Goal: Information Seeking & Learning: Find specific fact

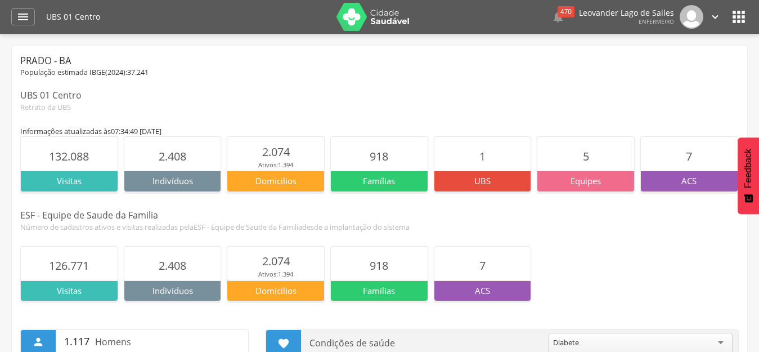
click at [362, 14] on img at bounding box center [373, 17] width 73 height 28
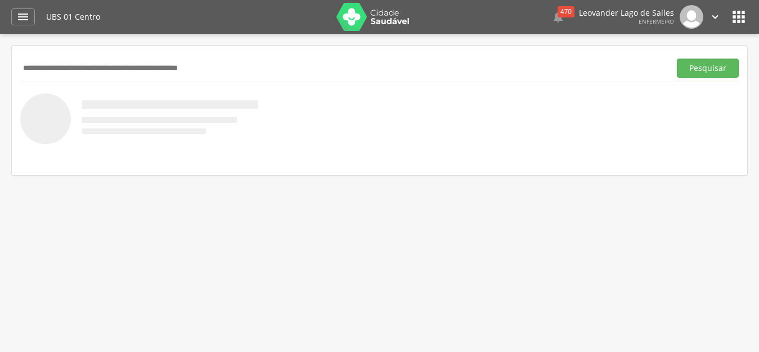
click at [161, 65] on input "text" at bounding box center [342, 68] width 645 height 19
click at [677, 59] on button "Pesquisar" at bounding box center [708, 68] width 62 height 19
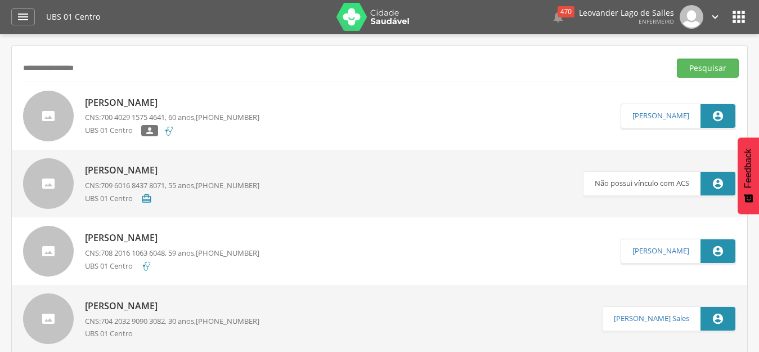
drag, startPoint x: 159, startPoint y: 57, endPoint x: 68, endPoint y: 65, distance: 91.5
click at [64, 62] on div "**********" at bounding box center [379, 68] width 719 height 28
drag, startPoint x: 110, startPoint y: 72, endPoint x: 0, endPoint y: 77, distance: 109.8
click at [0, 77] on div " Supervisão  Distritos  Ubs Coordenador: - Prado / BA Intervalo de Tempo  S…" at bounding box center [379, 210] width 759 height 352
type input "**********"
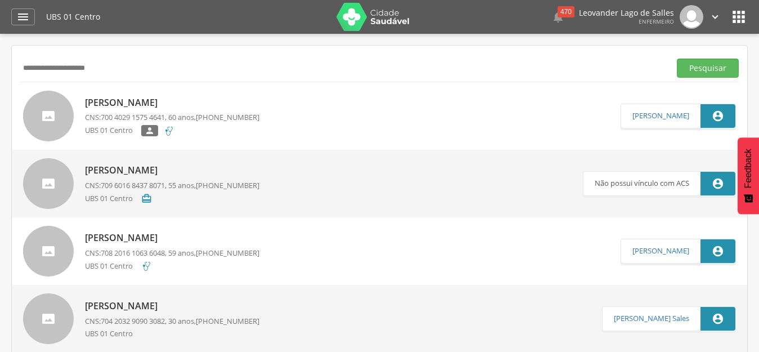
click at [677, 59] on button "Pesquisar" at bounding box center [708, 68] width 62 height 19
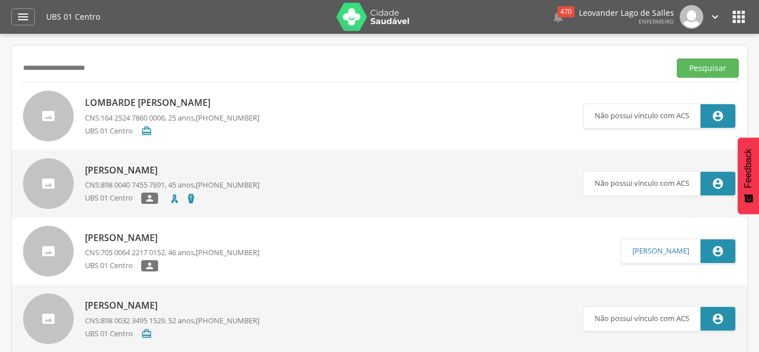
click at [279, 108] on link "Lombarde Santana Ramos CNS: 164 2524 7860 0006 , 25 anos, (73) 9999-9999 UBS 01…" at bounding box center [303, 116] width 560 height 51
type input "**********"
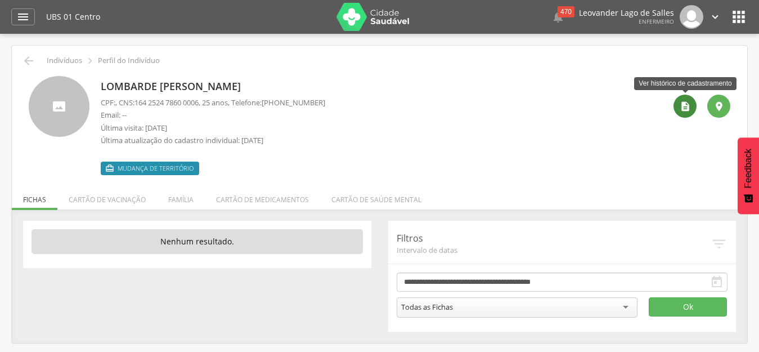
click at [685, 104] on icon "" at bounding box center [685, 106] width 11 height 11
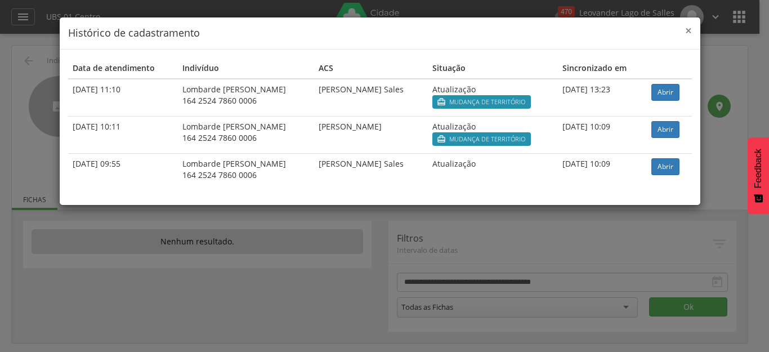
click at [688, 33] on span "×" at bounding box center [688, 31] width 7 height 16
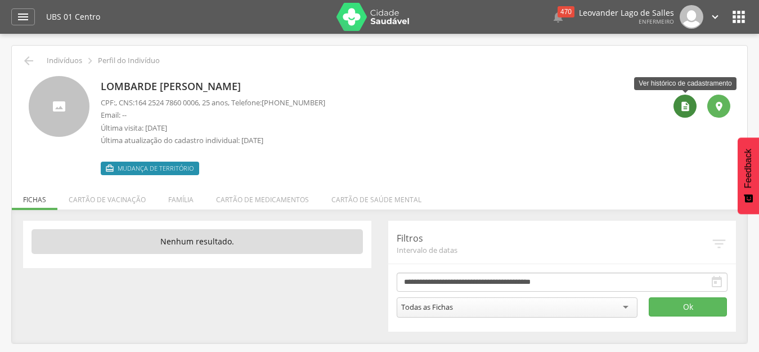
click at [679, 109] on div "" at bounding box center [685, 106] width 23 height 23
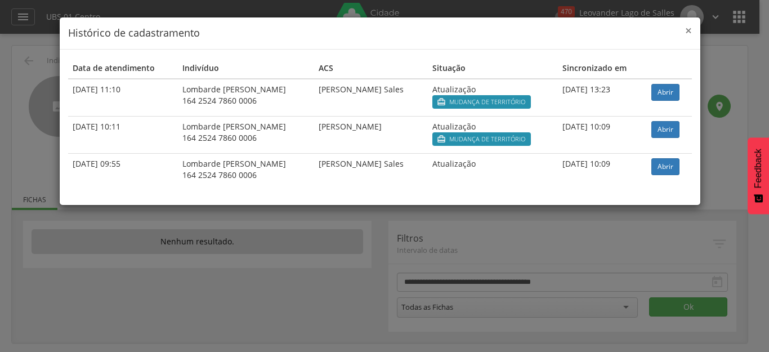
click at [691, 30] on span "×" at bounding box center [688, 31] width 7 height 16
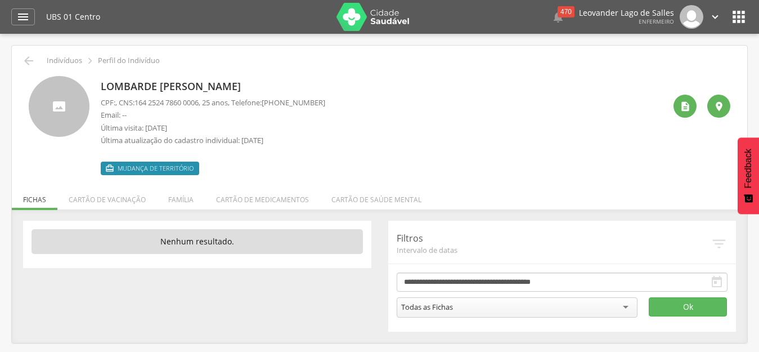
click at [361, 20] on img at bounding box center [373, 17] width 73 height 28
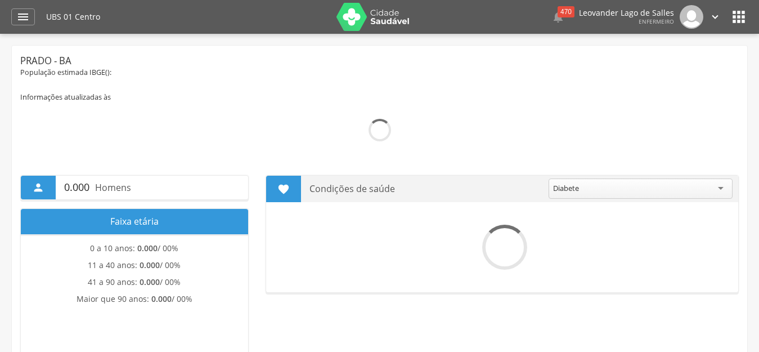
click at [344, 13] on img at bounding box center [373, 17] width 73 height 28
click at [348, 17] on img at bounding box center [373, 17] width 73 height 28
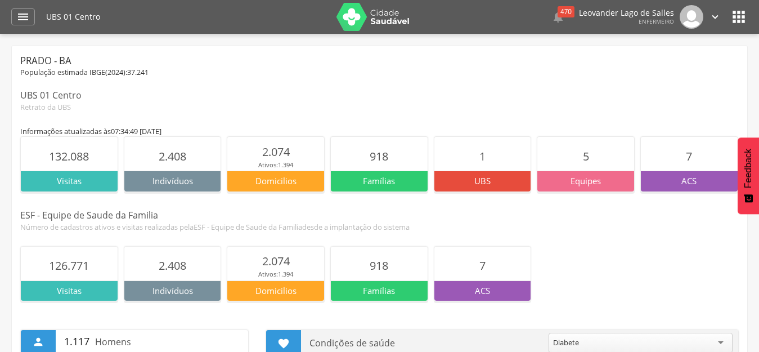
click at [354, 15] on img at bounding box center [373, 17] width 73 height 28
click at [357, 14] on img at bounding box center [373, 17] width 73 height 28
click at [346, 15] on img at bounding box center [373, 17] width 73 height 28
click at [352, 20] on img at bounding box center [373, 17] width 73 height 28
